Goal: Find specific page/section: Find specific page/section

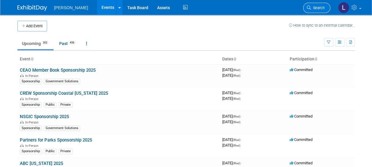
click at [322, 6] on span "Search" at bounding box center [318, 8] width 14 height 4
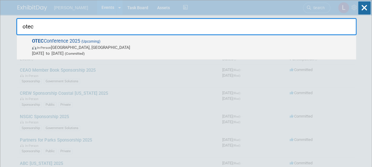
type input "otec"
click at [239, 41] on span "OTEC Conference 2025 (Upcoming) In-Person [GEOGRAPHIC_DATA], [GEOGRAPHIC_DATA] …" at bounding box center [191, 47] width 323 height 18
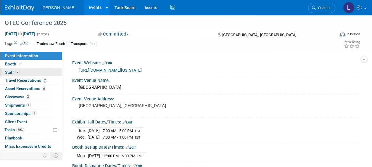
click at [28, 74] on link "7 Staff 7" at bounding box center [31, 72] width 62 height 8
